Goal: Communication & Community: Answer question/provide support

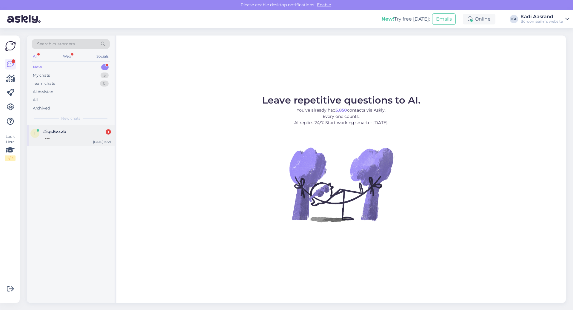
click at [57, 138] on div at bounding box center [77, 136] width 68 height 5
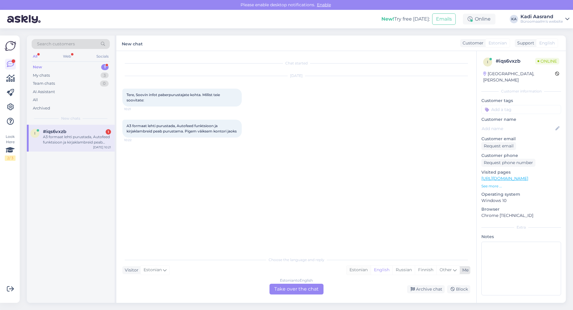
click at [353, 271] on div "Estonian" at bounding box center [358, 269] width 24 height 9
click at [311, 289] on div "Estonian to Estonian Take over the chat" at bounding box center [296, 289] width 54 height 11
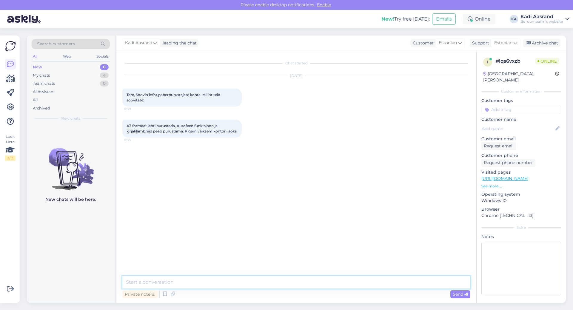
click at [211, 282] on textarea at bounding box center [296, 282] width 348 height 13
paste textarea "[URL][DOMAIN_NAME]"
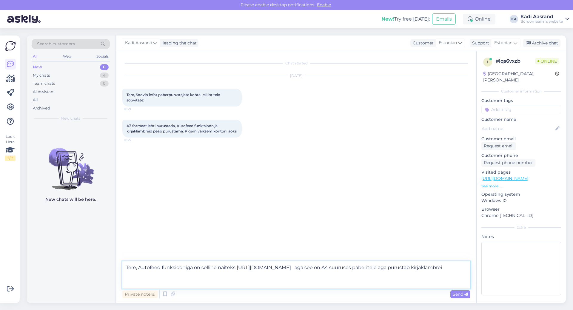
type textarea "Tere, Autofeed funksiooniga on selline näiteks [URL][DOMAIN_NAME] aga see on A4…"
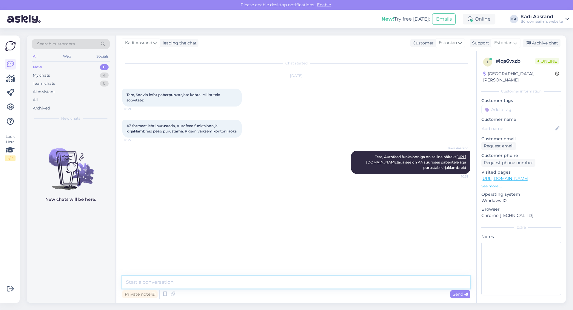
click at [198, 278] on textarea at bounding box center [296, 282] width 348 height 13
paste textarea "[URL][DOMAIN_NAME]"
type textarea "Või on siis selline natukene väiksem [URL][DOMAIN_NAME]"
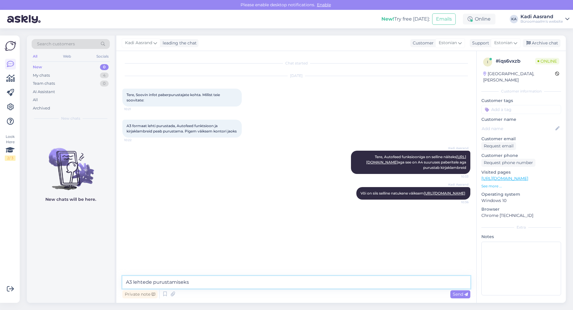
type textarea "A3 lehtede purustamiseks"
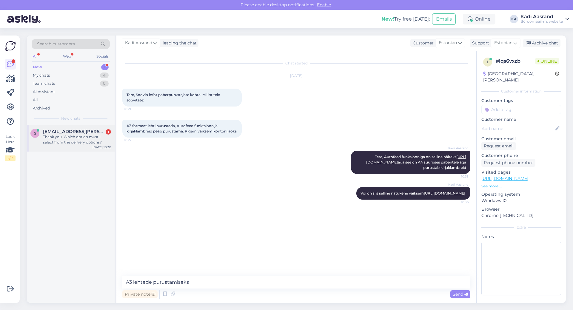
click at [82, 140] on div "Thank you. Which option must I select from the delivery options?" at bounding box center [77, 139] width 68 height 11
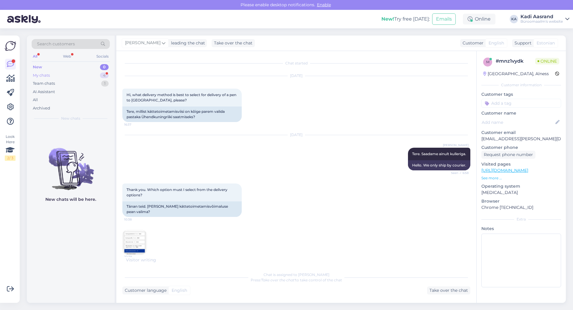
click at [75, 77] on div "My chats 4" at bounding box center [71, 75] width 78 height 8
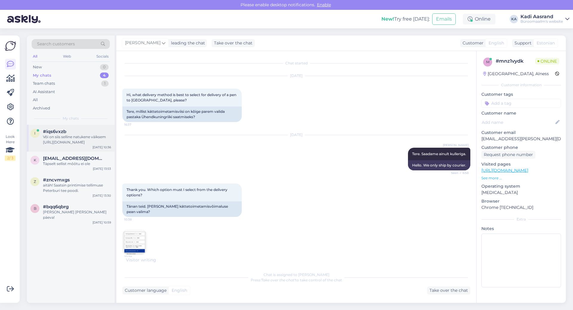
click at [79, 135] on div "Või on siis selline natukene väiksem [URL][DOMAIN_NAME]" at bounding box center [77, 139] width 68 height 11
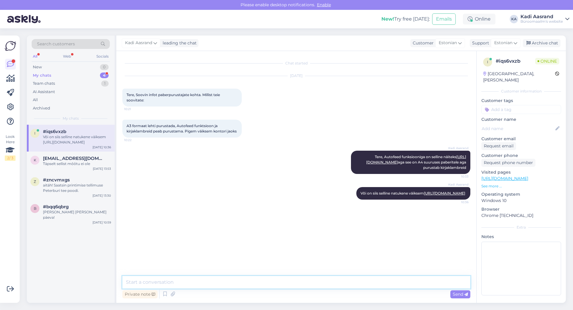
drag, startPoint x: 321, startPoint y: 284, endPoint x: 321, endPoint y: 281, distance: 3.3
click at [321, 284] on textarea at bounding box center [296, 282] width 348 height 13
paste textarea "[URL][DOMAIN_NAME][PERSON_NAME]"
type textarea "kohe on saadaval [PERSON_NAME] variant [URL][DOMAIN_NAME][PERSON_NAME]"
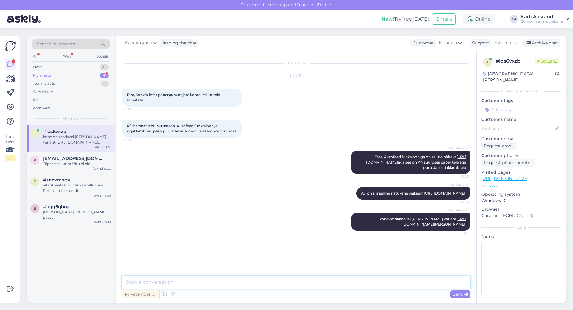
scroll to position [15, 0]
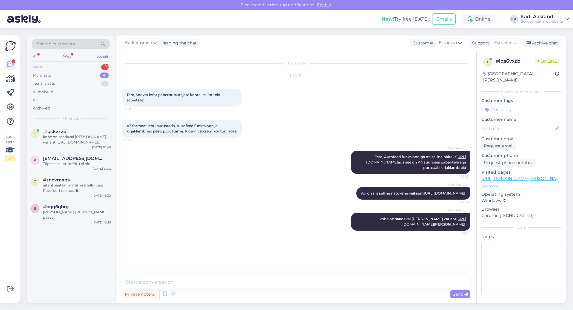
click at [84, 64] on div "New 1" at bounding box center [71, 67] width 78 height 8
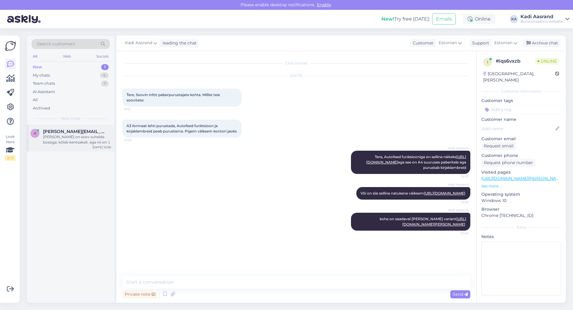
click at [89, 133] on span "[PERSON_NAME][EMAIL_ADDRESS][DOMAIN_NAME]" at bounding box center [74, 131] width 62 height 5
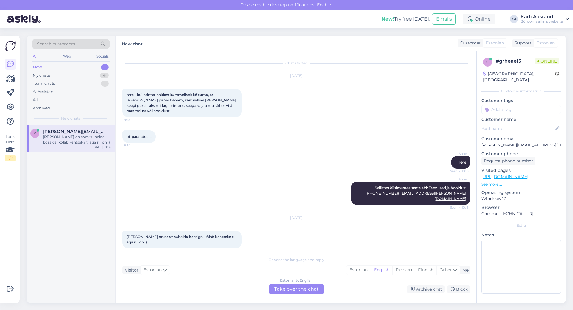
scroll to position [7, 0]
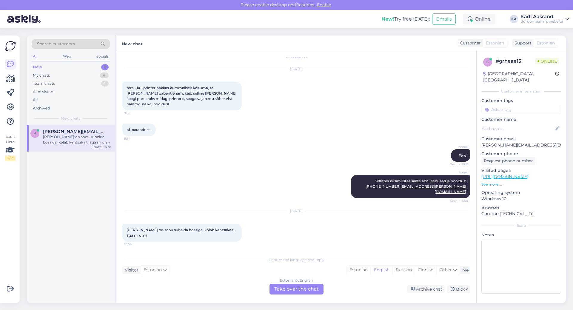
click at [67, 134] on span "[PERSON_NAME][EMAIL_ADDRESS][DOMAIN_NAME]" at bounding box center [74, 131] width 62 height 5
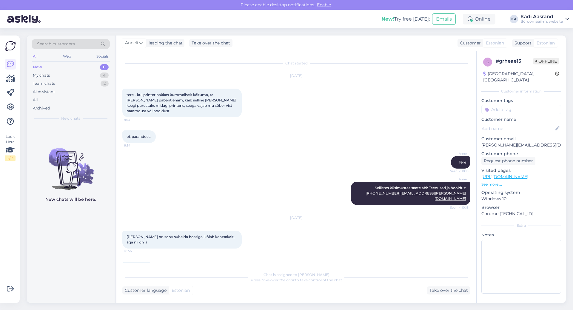
scroll to position [69, 0]
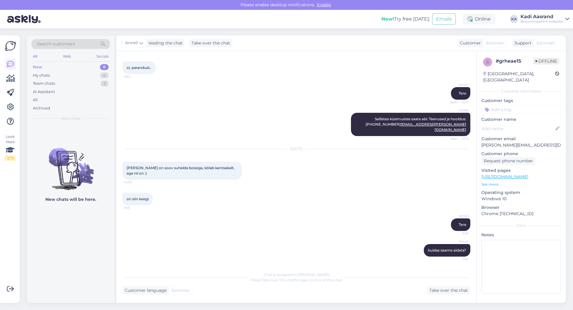
click at [48, 67] on div "New 0" at bounding box center [71, 67] width 78 height 8
click at [62, 75] on div "My chats 4" at bounding box center [71, 75] width 78 height 8
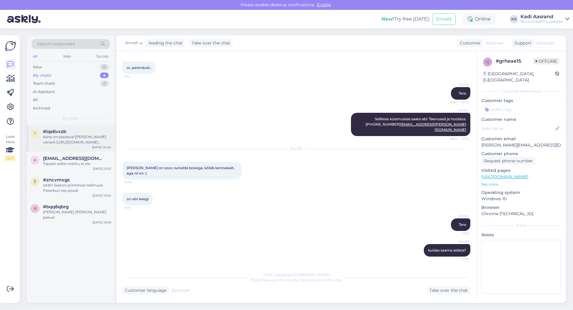
click at [81, 141] on div "kohe on saadaval [PERSON_NAME] variant [URL][DOMAIN_NAME][PERSON_NAME]" at bounding box center [77, 139] width 68 height 11
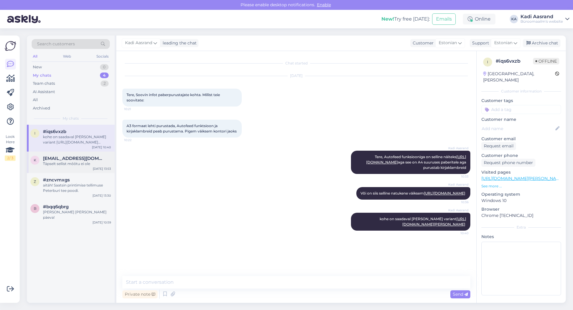
click at [78, 160] on div "[EMAIL_ADDRESS][DOMAIN_NAME]" at bounding box center [77, 158] width 68 height 5
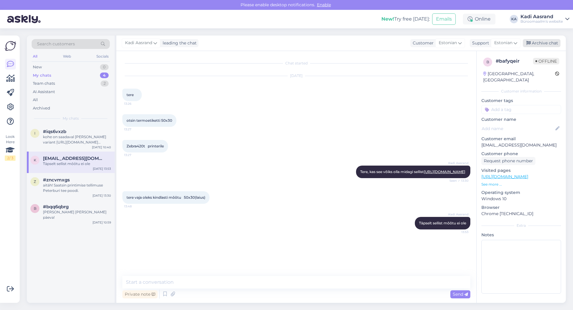
click at [538, 42] on div "Archive chat" at bounding box center [542, 43] width 38 height 8
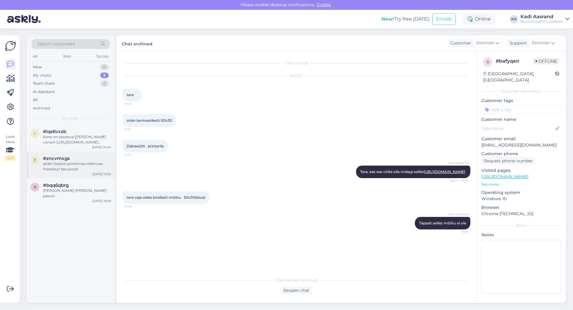
click at [52, 166] on div "aitäh! Saatsin printimise tellimuse Peterburi tee poodi." at bounding box center [77, 166] width 68 height 11
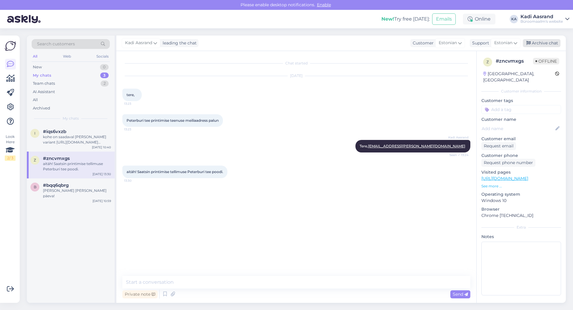
click at [538, 42] on div "Archive chat" at bounding box center [542, 43] width 38 height 8
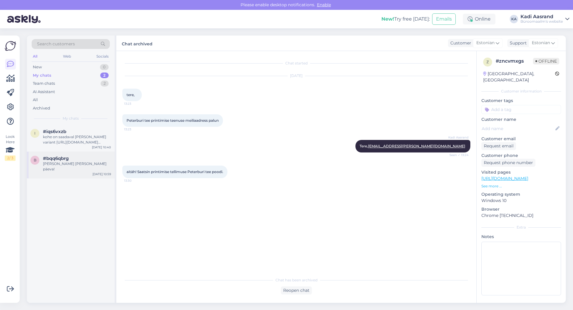
click at [69, 166] on div "[PERSON_NAME] [PERSON_NAME] päeva!" at bounding box center [77, 166] width 68 height 11
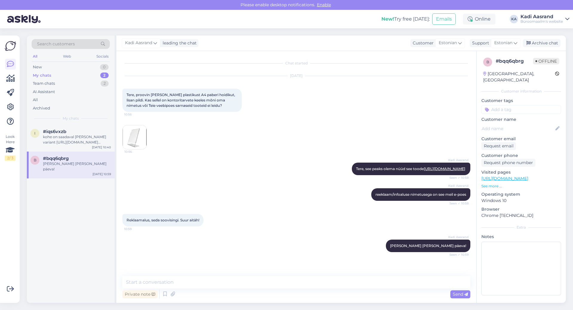
scroll to position [4, 0]
click at [543, 39] on div "Archive chat" at bounding box center [542, 43] width 38 height 8
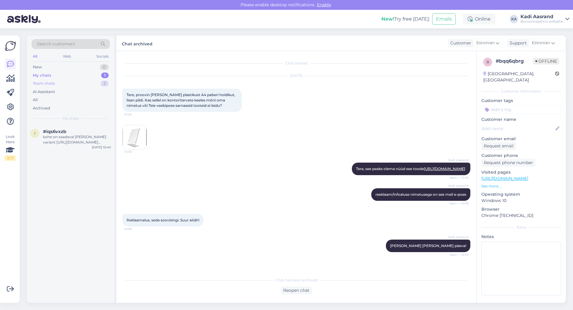
click at [46, 84] on div "Team chats" at bounding box center [44, 84] width 22 height 6
click at [57, 143] on div "a [PERSON_NAME][EMAIL_ADDRESS][DOMAIN_NAME] kuidas saame aidata? [DATE] 11:01" at bounding box center [71, 135] width 88 height 21
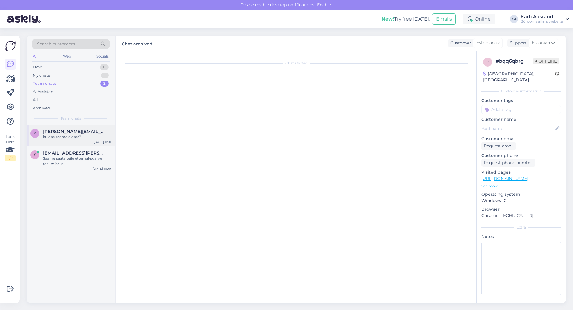
scroll to position [69, 0]
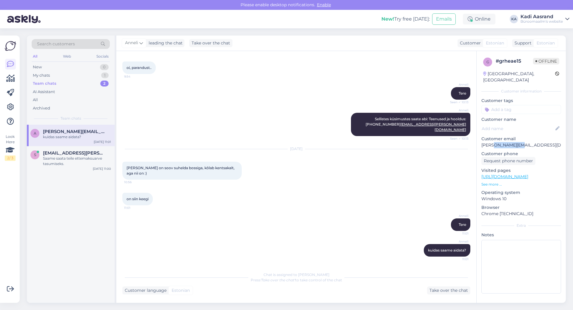
drag, startPoint x: 496, startPoint y: 138, endPoint x: 516, endPoint y: 140, distance: 20.3
click at [516, 142] on p "[PERSON_NAME][EMAIL_ADDRESS][DOMAIN_NAME]" at bounding box center [521, 145] width 80 height 6
copy p "isk-refleks"
click at [63, 74] on div "My chats 1" at bounding box center [71, 75] width 78 height 8
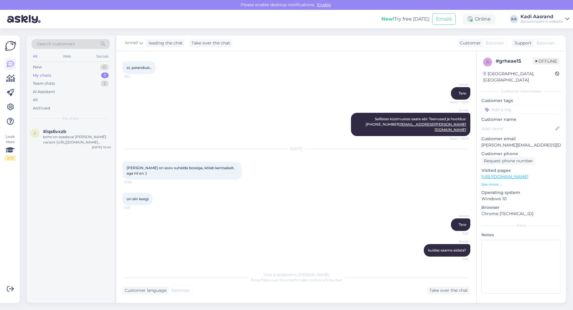
click at [65, 124] on div "Search customers All Web Socials New 0 My chats 1 Team chats 2 AI Assistant All…" at bounding box center [71, 79] width 88 height 89
click at [67, 140] on div "kohe on saadaval [PERSON_NAME] variant [URL][DOMAIN_NAME][PERSON_NAME]" at bounding box center [77, 139] width 68 height 11
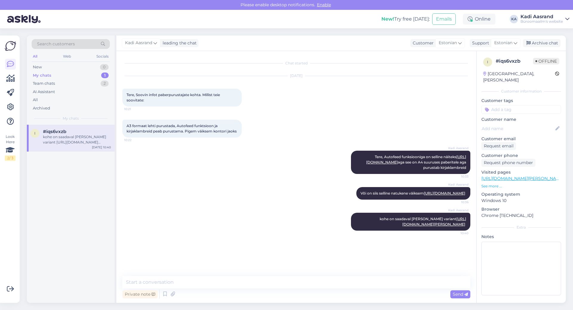
scroll to position [15, 0]
click at [70, 84] on div "Team chats 2" at bounding box center [71, 83] width 78 height 8
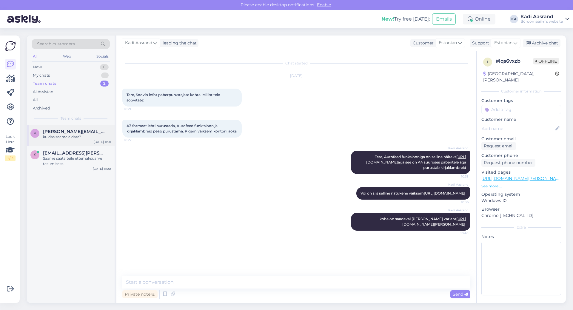
drag, startPoint x: 77, startPoint y: 131, endPoint x: 90, endPoint y: 134, distance: 13.5
click at [78, 131] on span "[PERSON_NAME][EMAIL_ADDRESS][DOMAIN_NAME]" at bounding box center [74, 131] width 62 height 5
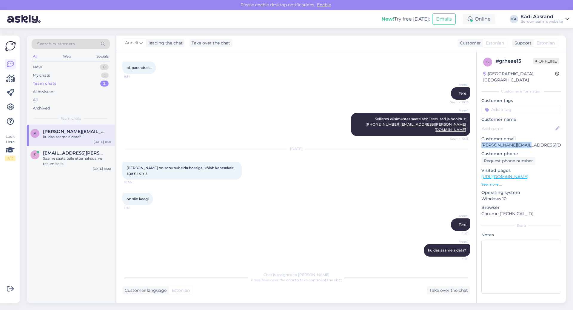
drag, startPoint x: 525, startPoint y: 138, endPoint x: 481, endPoint y: 141, distance: 44.9
click at [481, 141] on div "g # grheae15 Offline [GEOGRAPHIC_DATA], [GEOGRAPHIC_DATA] Customer information …" at bounding box center [520, 176] width 89 height 251
copy p "[PERSON_NAME][EMAIL_ADDRESS][DOMAIN_NAME]"
click at [80, 74] on div "My chats 1" at bounding box center [71, 75] width 78 height 8
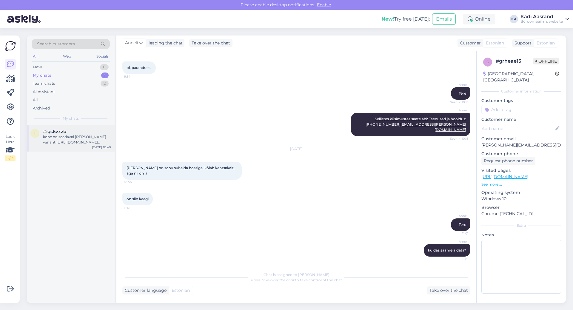
click at [74, 139] on div "kohe on saadaval [PERSON_NAME] variant [URL][DOMAIN_NAME][PERSON_NAME]" at bounding box center [77, 139] width 68 height 11
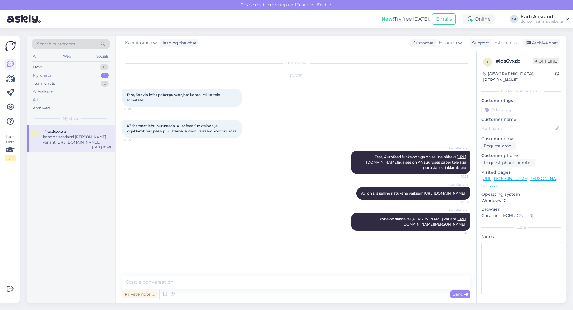
scroll to position [15, 0]
click at [59, 69] on div "New 1" at bounding box center [71, 67] width 78 height 8
click at [67, 147] on div "g #gdz5qd62 1 Tere! Kuidas ma saaksin tellida 2-e pdf faili printimist ? ... te…" at bounding box center [71, 138] width 88 height 27
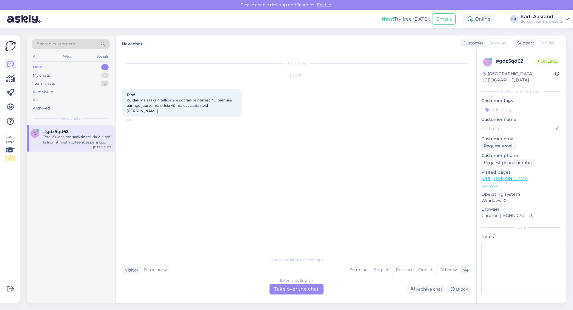
click at [193, 140] on div "Chat started [DATE] Tere! Kuidas ma saaksin tellida 2-e pdf faili printimist ? …" at bounding box center [298, 152] width 353 height 191
click at [363, 269] on div "Estonian" at bounding box center [358, 269] width 24 height 9
click at [287, 288] on div "Estonian to Estonian Take over the chat" at bounding box center [296, 289] width 54 height 11
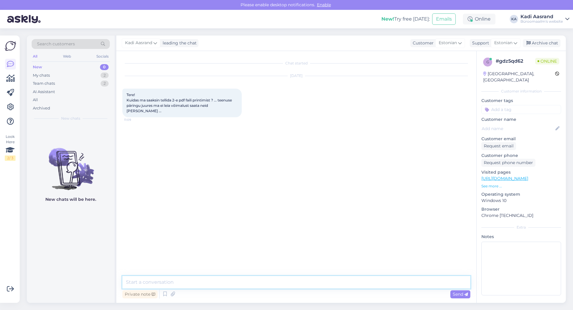
click at [274, 281] on textarea at bounding box center [296, 282] width 348 height 13
type textarea "Tere, millisesse kauplusesse sooviksite neid saata? [PERSON_NAME] Teile siis va…"
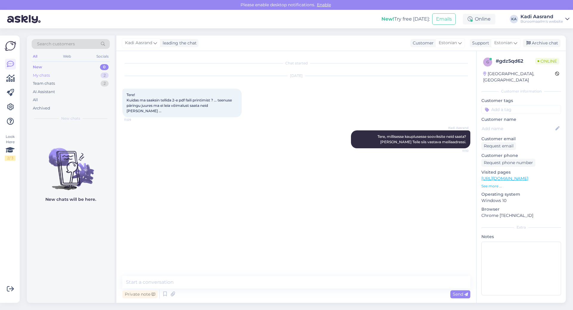
click at [53, 75] on div "My chats 2" at bounding box center [71, 75] width 78 height 8
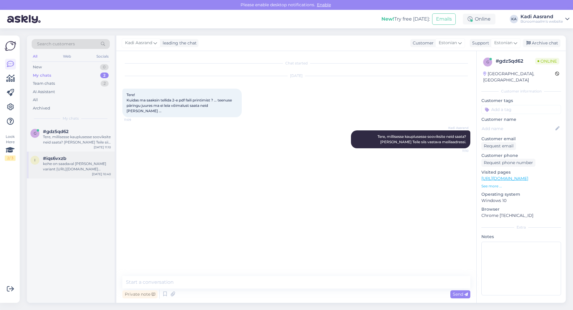
click at [79, 170] on div "kohe on saadaval [PERSON_NAME] variant [URL][DOMAIN_NAME][PERSON_NAME]" at bounding box center [77, 166] width 68 height 11
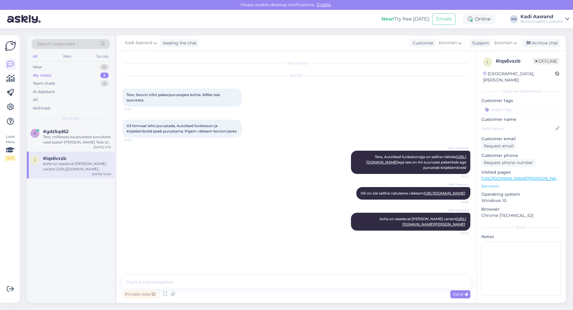
scroll to position [15, 0]
click at [70, 82] on div "Team chats 2" at bounding box center [71, 83] width 78 height 8
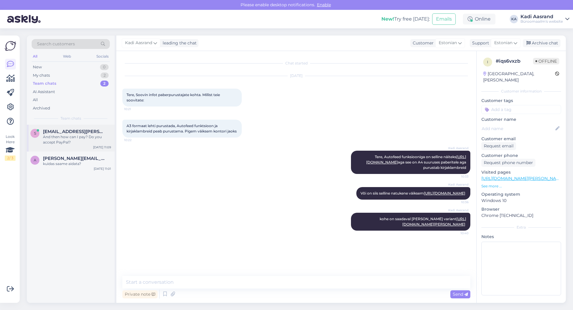
click at [67, 140] on div "And then how can I pay? Do you accept PayPal?" at bounding box center [77, 139] width 68 height 11
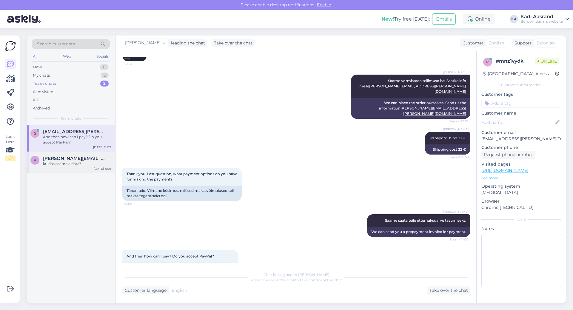
click at [52, 162] on div "kuidas saame aidata?" at bounding box center [77, 163] width 68 height 5
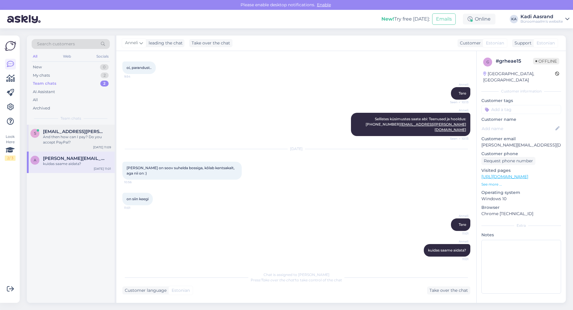
click at [84, 137] on div "And then how can I pay? Do you accept PayPal?" at bounding box center [77, 139] width 68 height 11
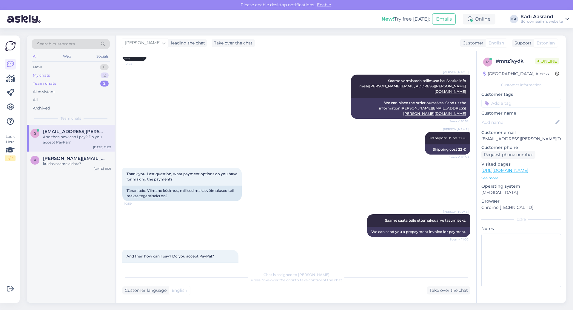
click at [70, 74] on div "My chats 2" at bounding box center [71, 75] width 78 height 8
click at [83, 131] on div "#gdz5qd62" at bounding box center [77, 131] width 68 height 5
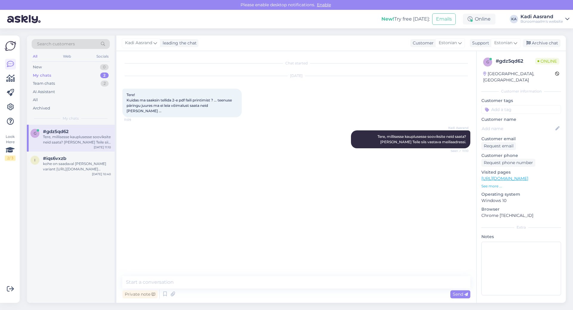
scroll to position [0, 0]
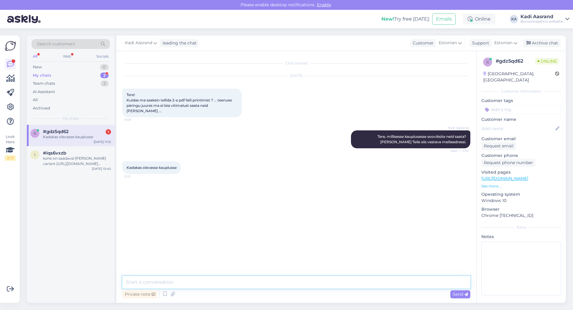
click at [193, 279] on textarea at bounding box center [296, 282] width 348 height 13
paste textarea "[EMAIL_ADDRESS][DOMAIN_NAME]"
type textarea "[EMAIL_ADDRESS][DOMAIN_NAME] on siis aadress kuhu saate failid ette saata ning …"
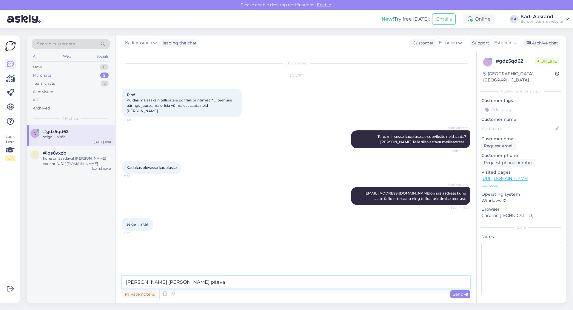
type textarea "[PERSON_NAME] [PERSON_NAME] päeva!"
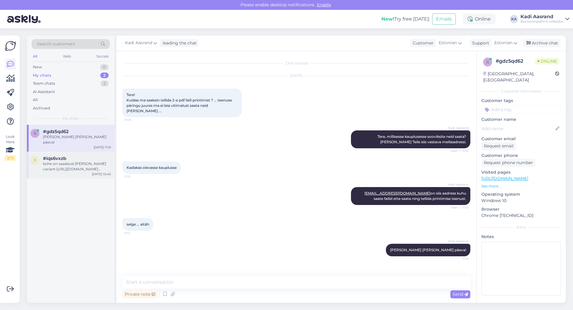
click at [90, 161] on div "kohe on saadaval [PERSON_NAME] variant [URL][DOMAIN_NAME][PERSON_NAME]" at bounding box center [77, 166] width 68 height 11
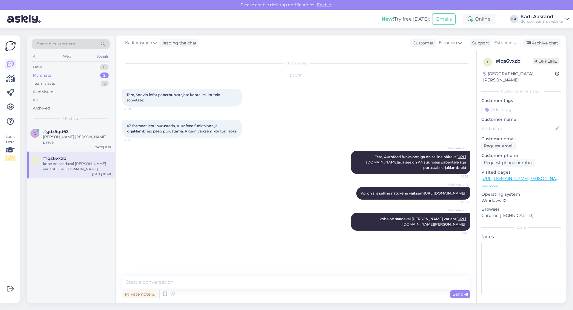
scroll to position [15, 0]
click at [63, 83] on div "Team chats 2" at bounding box center [71, 83] width 78 height 8
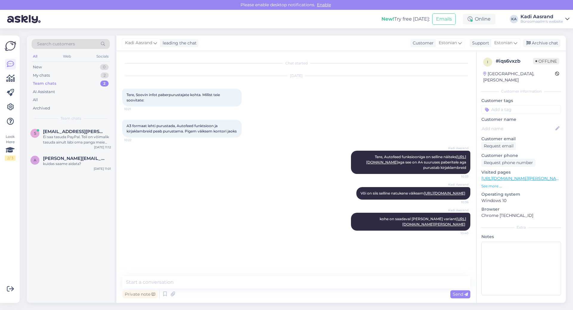
click at [209, 206] on div "Kadi Aasrand Või on siis selline natukene väiksem [URL][DOMAIN_NAME] 10:36" at bounding box center [296, 193] width 348 height 26
click at [208, 206] on div "Kadi Aasrand Või on siis selline natukene väiksem [URL][DOMAIN_NAME] 10:36" at bounding box center [296, 193] width 348 height 26
